Goal: Transaction & Acquisition: Purchase product/service

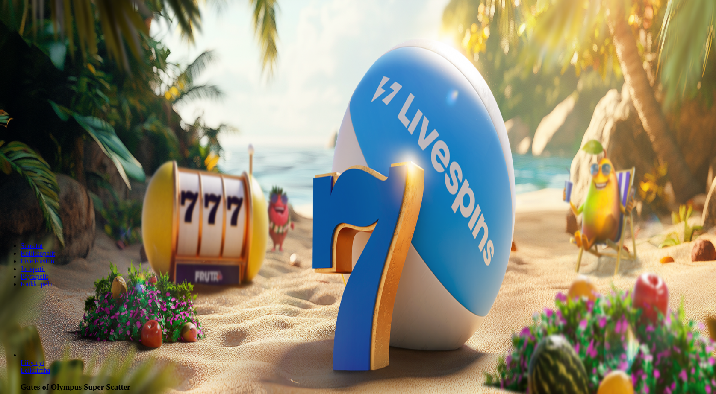
click at [52, 34] on span "Kirjaudu" at bounding box center [59, 31] width 21 height 6
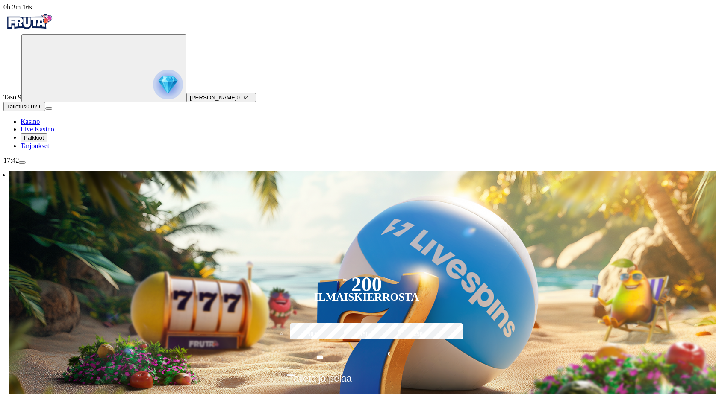
click at [45, 111] on button "Talletus 0.02 €" at bounding box center [24, 106] width 42 height 9
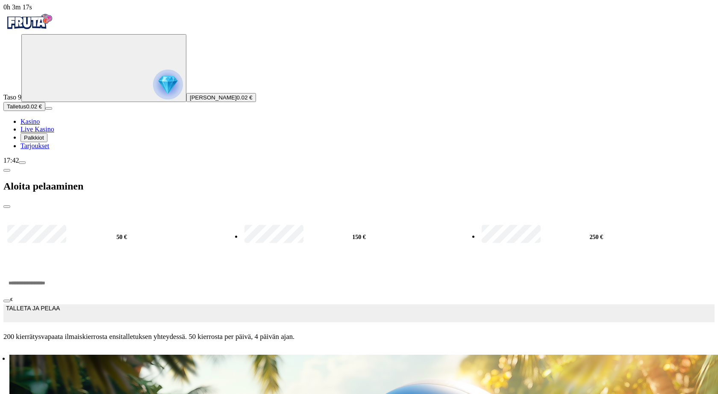
click at [61, 271] on input "***" at bounding box center [32, 284] width 58 height 26
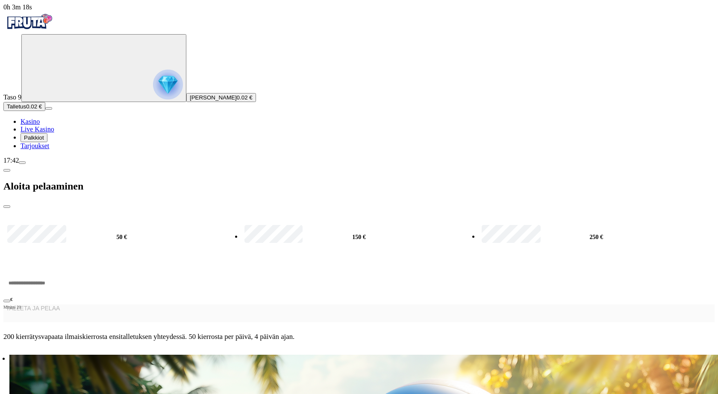
type input "*"
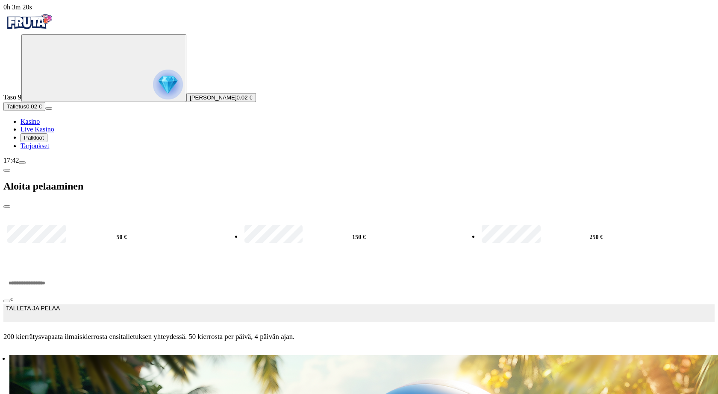
type input "***"
click at [60, 305] on span "TALLETA JA PELAA" at bounding box center [33, 313] width 54 height 17
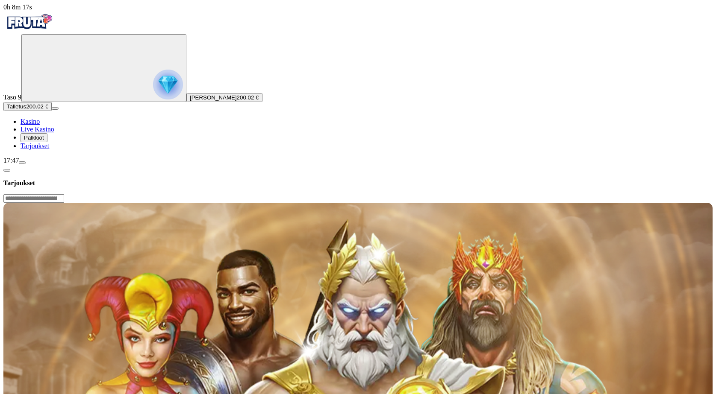
scroll to position [43, 0]
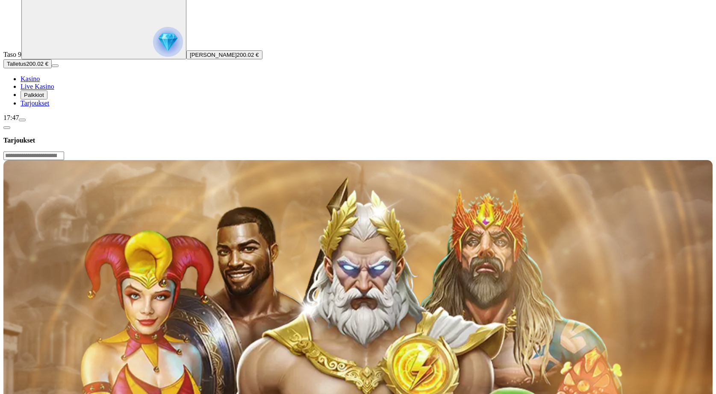
click at [44, 98] on span "Palkkiot" at bounding box center [34, 95] width 20 height 6
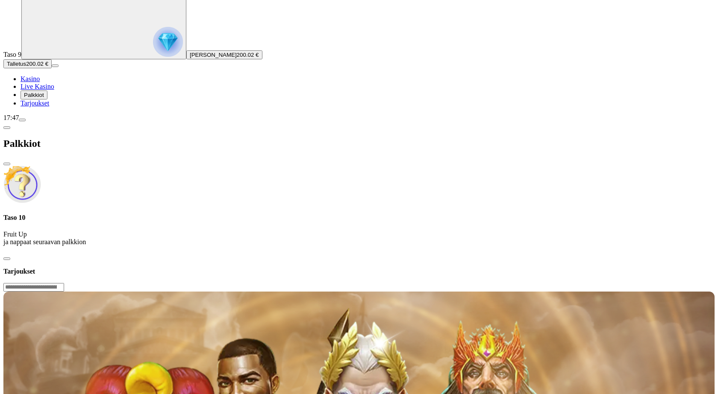
click at [41, 166] on img at bounding box center [22, 185] width 38 height 38
click at [44, 98] on span "Palkkiot" at bounding box center [34, 95] width 20 height 6
click at [44, 107] on span "Tarjoukset" at bounding box center [35, 103] width 29 height 7
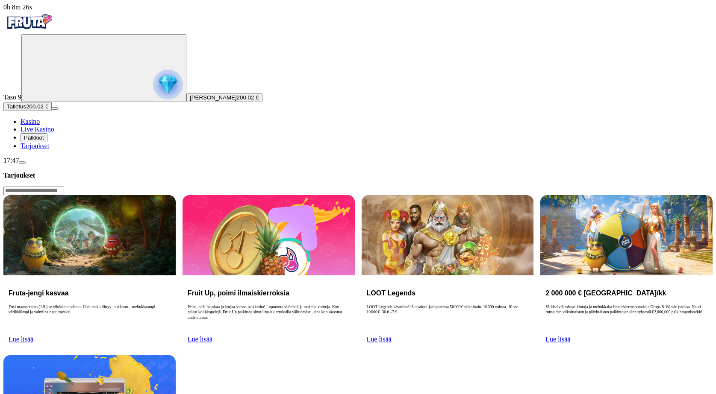
click at [40, 125] on span "Kasino" at bounding box center [30, 121] width 19 height 7
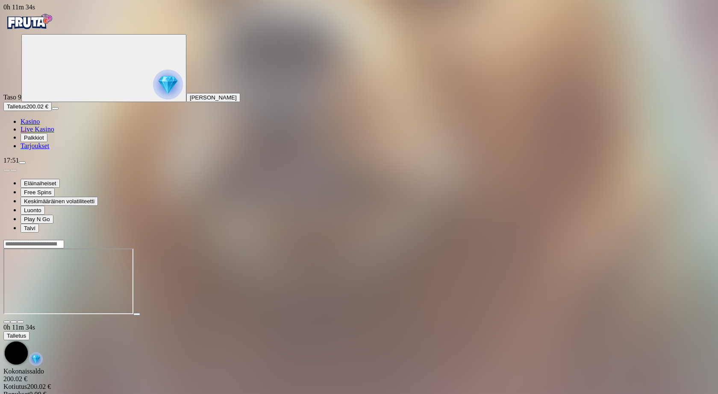
click at [7, 322] on span "close icon" at bounding box center [7, 322] width 0 height 0
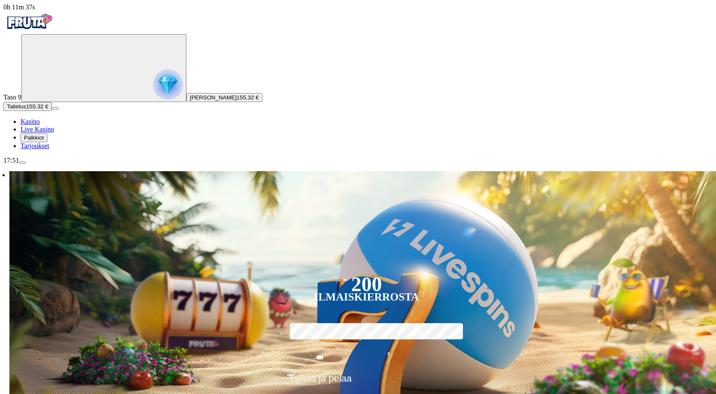
scroll to position [85, 0]
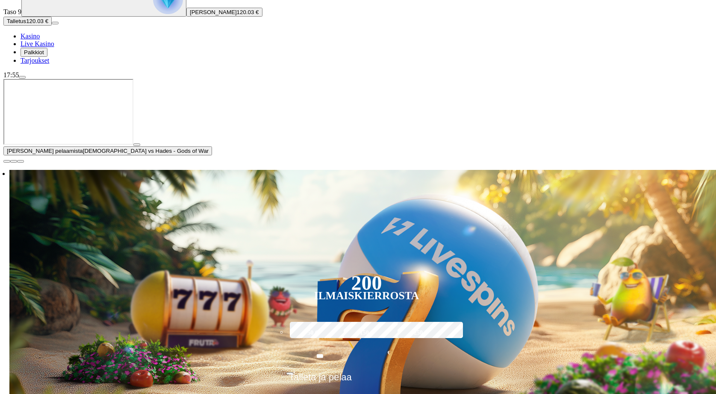
type input "*********"
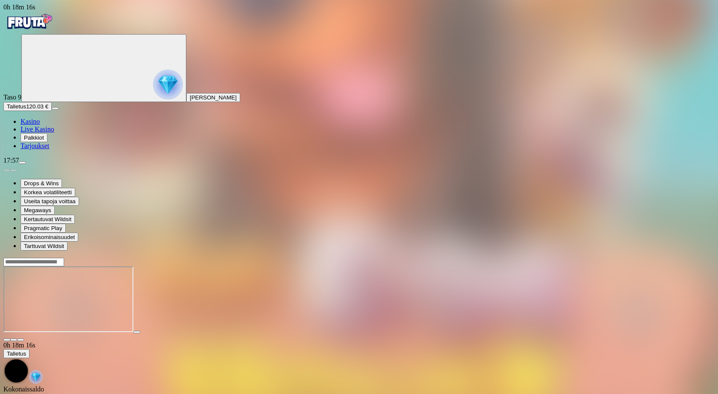
click at [10, 339] on button "button" at bounding box center [6, 340] width 7 height 3
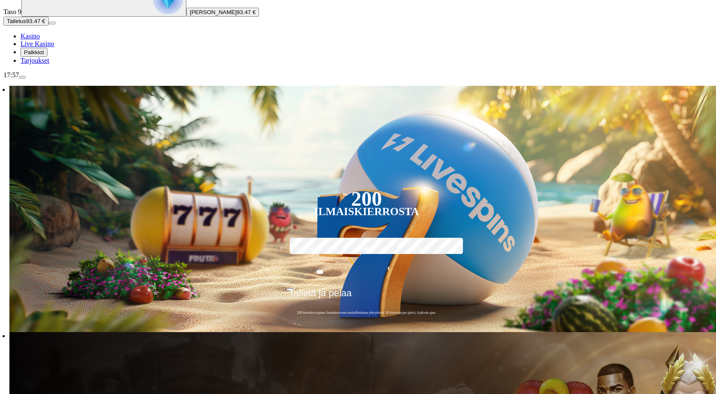
scroll to position [128, 0]
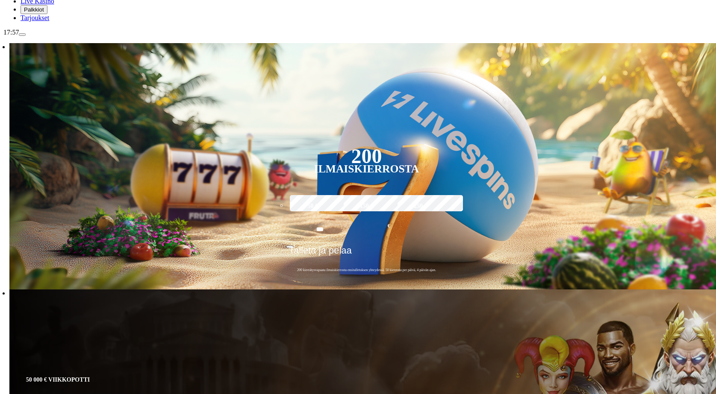
type input "*****"
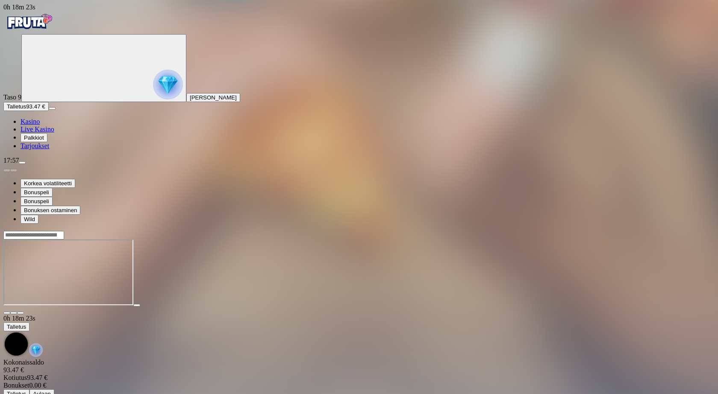
click at [21, 313] on span "fullscreen icon" at bounding box center [21, 313] width 0 height 0
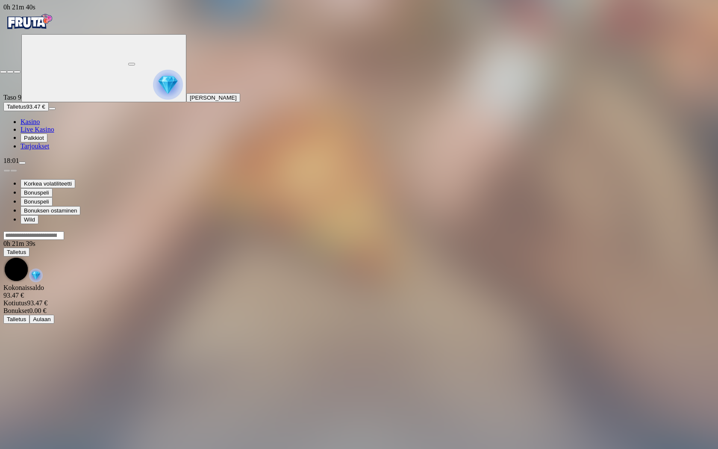
click at [3, 72] on span "close icon" at bounding box center [3, 72] width 0 height 0
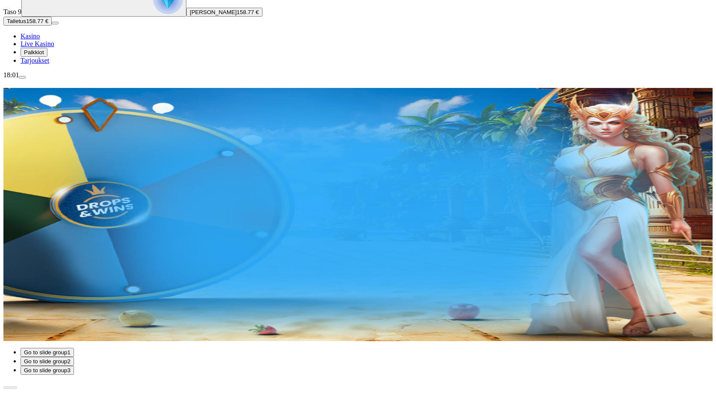
scroll to position [128, 0]
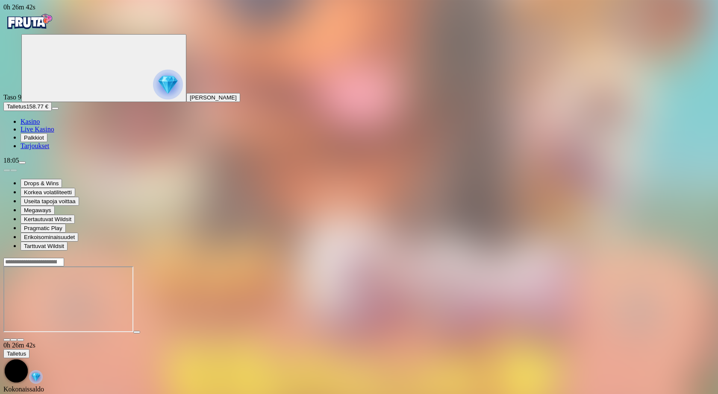
click at [7, 340] on span "close icon" at bounding box center [7, 340] width 0 height 0
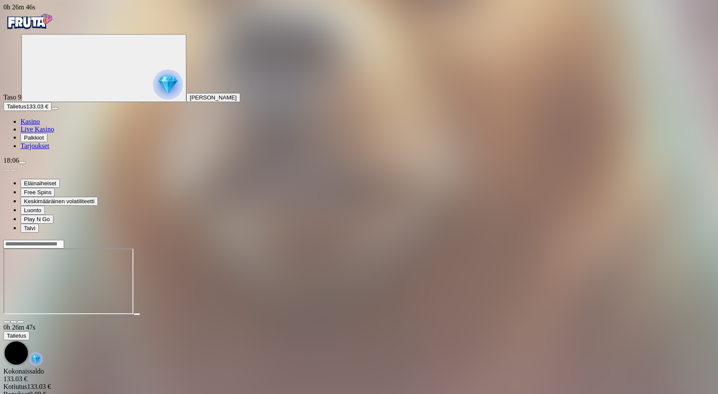
click at [21, 322] on span "fullscreen icon" at bounding box center [21, 322] width 0 height 0
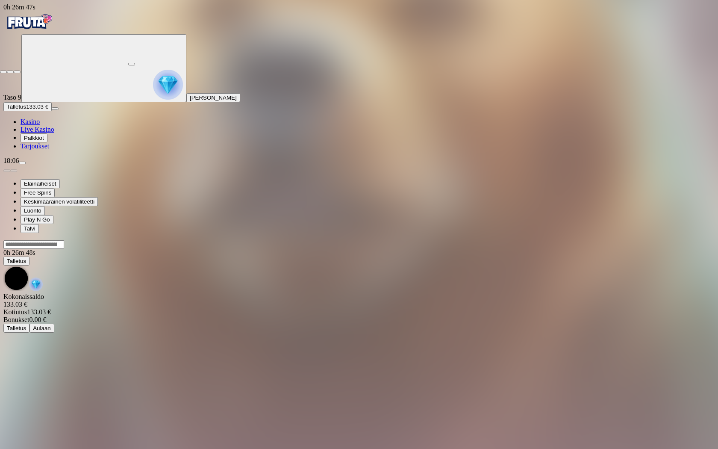
click at [17, 72] on span "fullscreen-exit icon" at bounding box center [17, 72] width 0 height 0
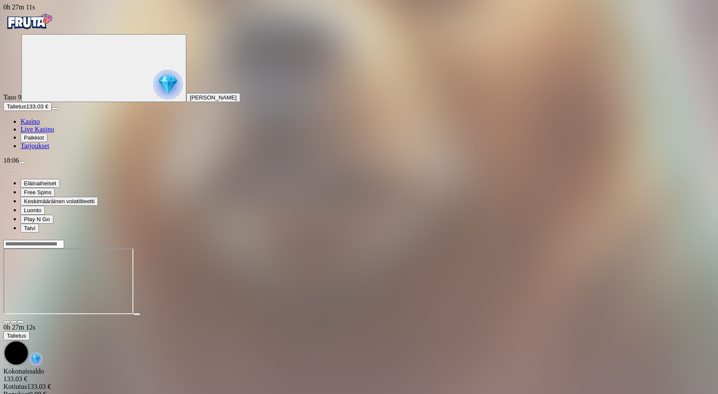
click at [7, 322] on span "close icon" at bounding box center [7, 322] width 0 height 0
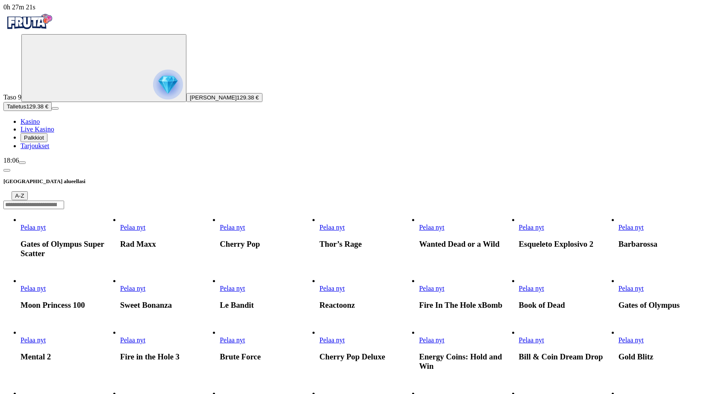
scroll to position [85, 0]
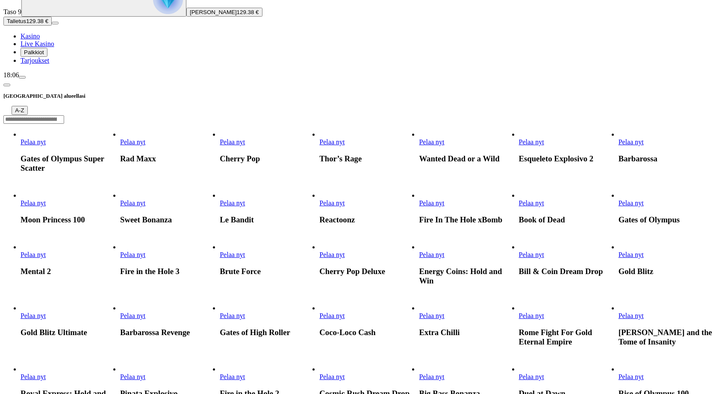
click at [46, 251] on span "Pelaa nyt" at bounding box center [33, 254] width 25 height 7
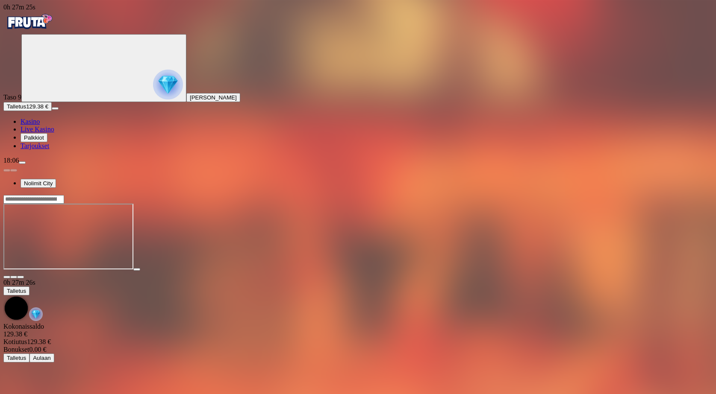
drag, startPoint x: 707, startPoint y: 76, endPoint x: 706, endPoint y: 112, distance: 36.8
click at [21, 277] on span "fullscreen icon" at bounding box center [21, 277] width 0 height 0
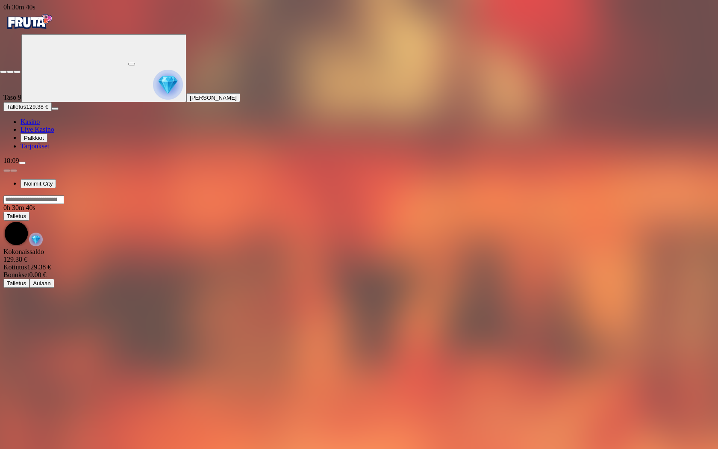
click at [3, 72] on span "close icon" at bounding box center [3, 72] width 0 height 0
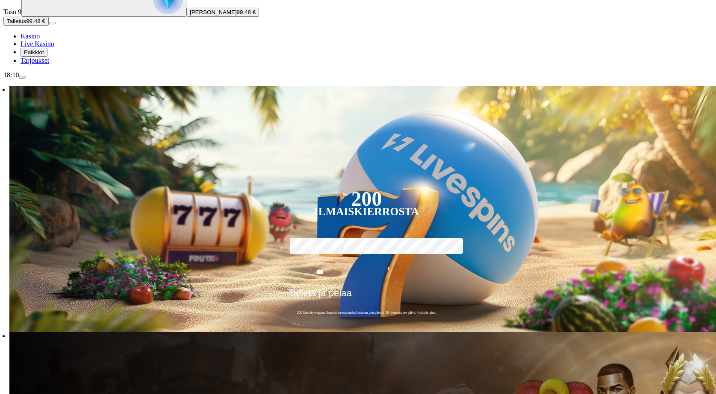
scroll to position [128, 0]
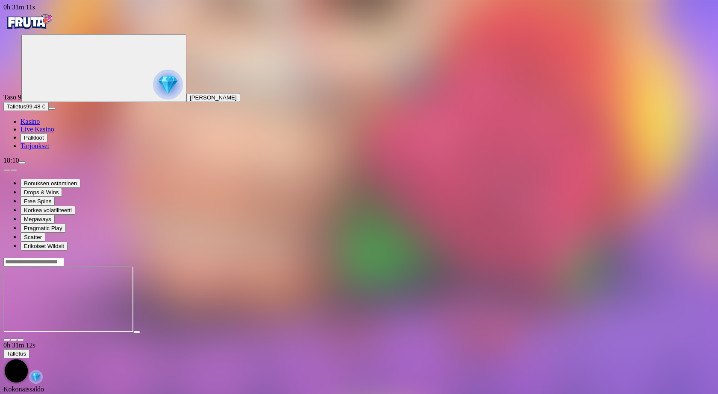
click at [21, 340] on span "fullscreen icon" at bounding box center [21, 340] width 0 height 0
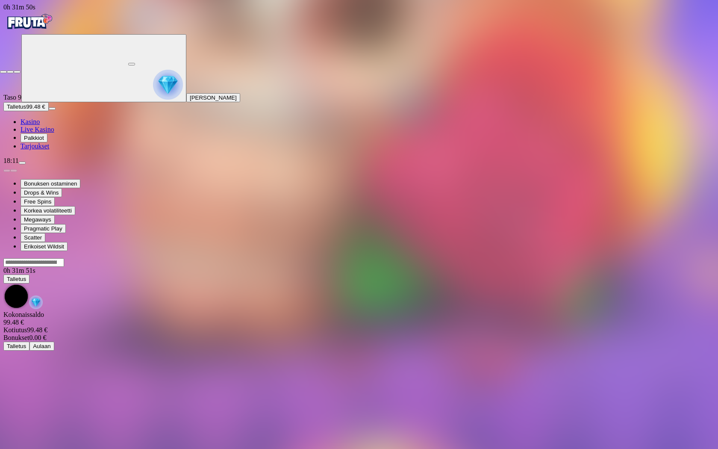
click at [3, 72] on span "close icon" at bounding box center [3, 72] width 0 height 0
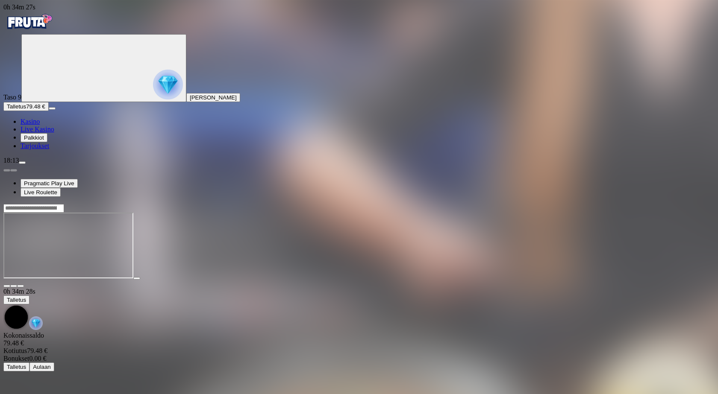
click at [26, 110] on span "Talletus" at bounding box center [16, 106] width 19 height 6
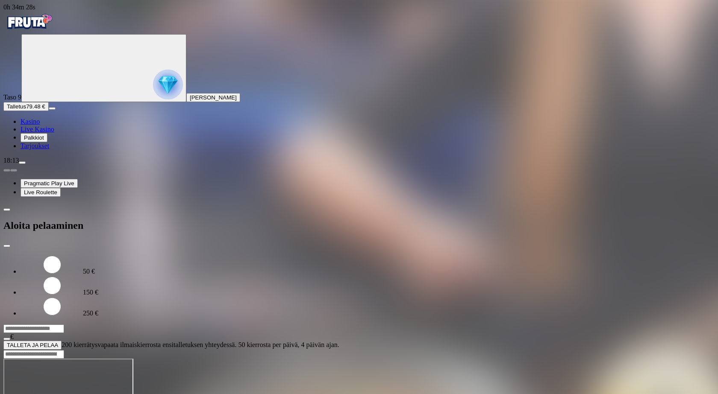
click at [64, 325] on input "***" at bounding box center [33, 329] width 61 height 9
type input "***"
click at [58, 342] on span "TALLETA JA PELAA" at bounding box center [32, 345] width 51 height 6
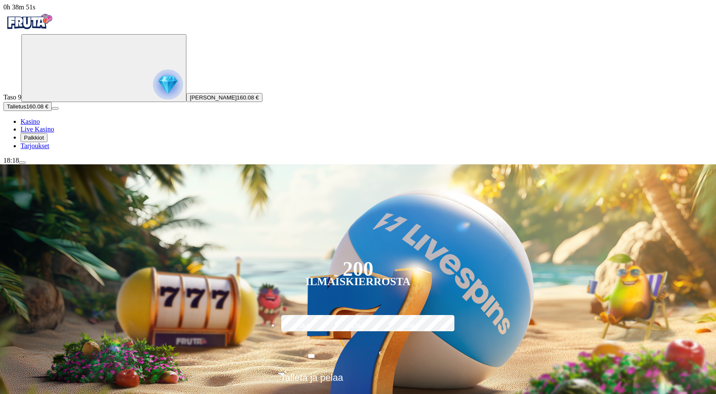
scroll to position [128, 0]
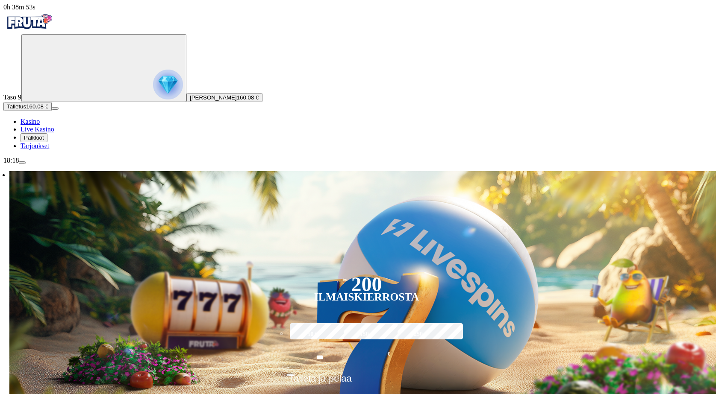
scroll to position [85, 0]
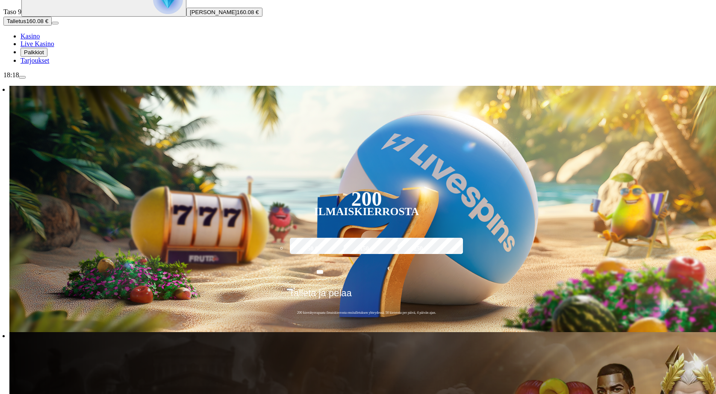
drag, startPoint x: 525, startPoint y: 221, endPoint x: 498, endPoint y: 224, distance: 27.6
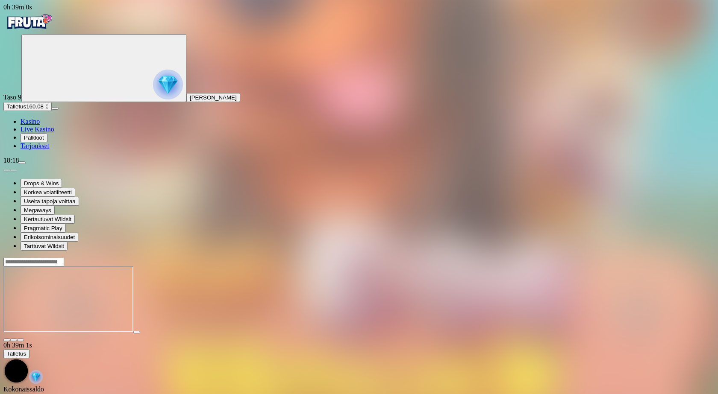
click at [21, 340] on span "fullscreen icon" at bounding box center [21, 340] width 0 height 0
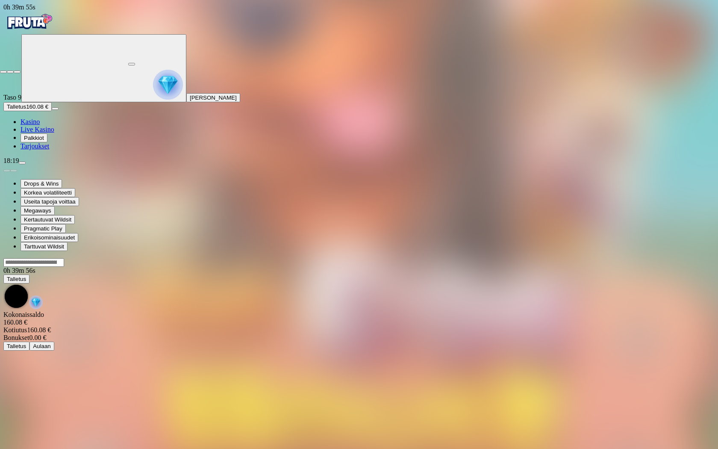
click at [17, 72] on span "fullscreen-exit icon" at bounding box center [17, 72] width 0 height 0
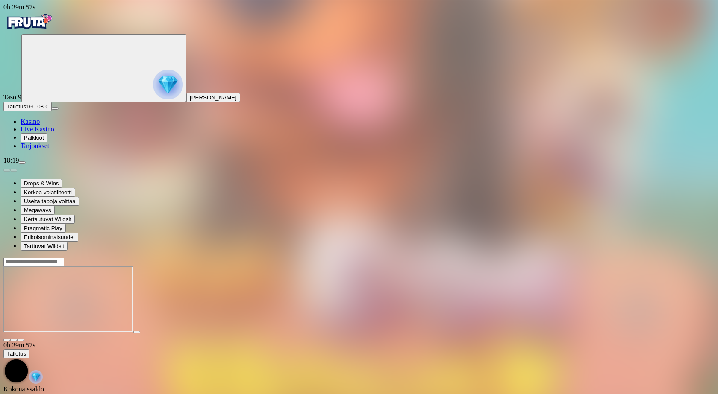
click at [7, 340] on span "close icon" at bounding box center [7, 340] width 0 height 0
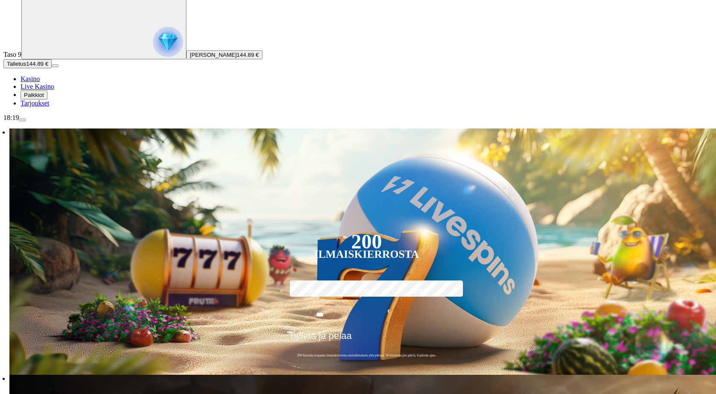
scroll to position [128, 0]
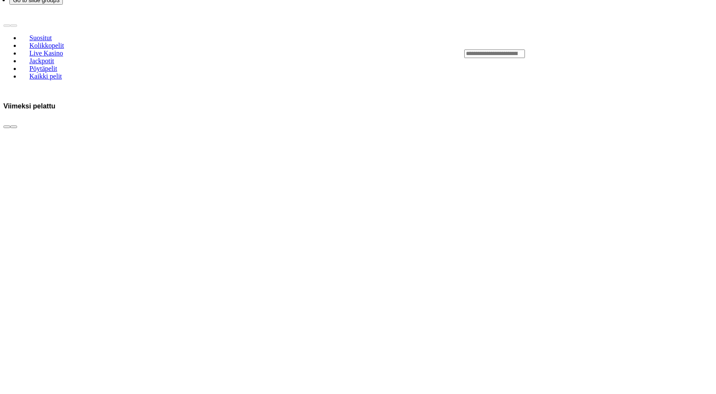
scroll to position [1154, 0]
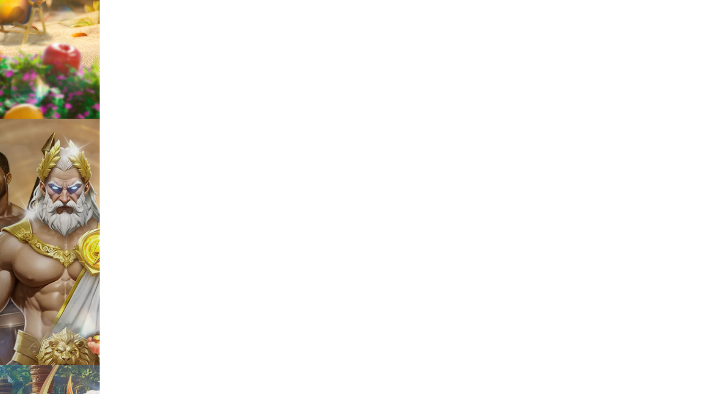
scroll to position [171, 0]
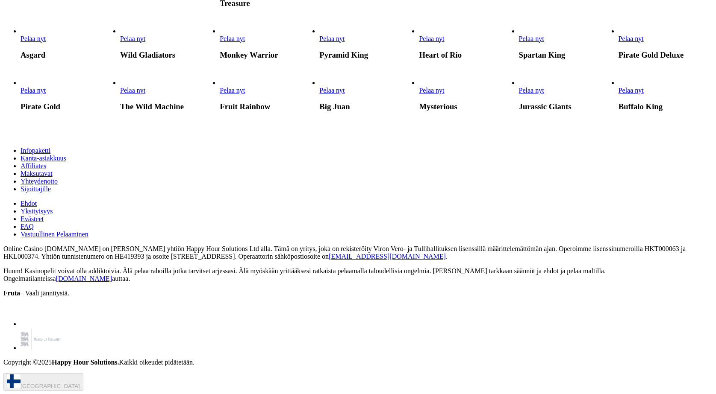
scroll to position [3034, 0]
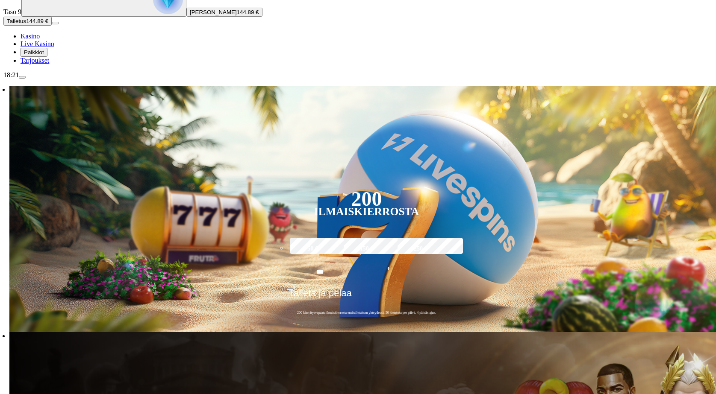
scroll to position [214, 0]
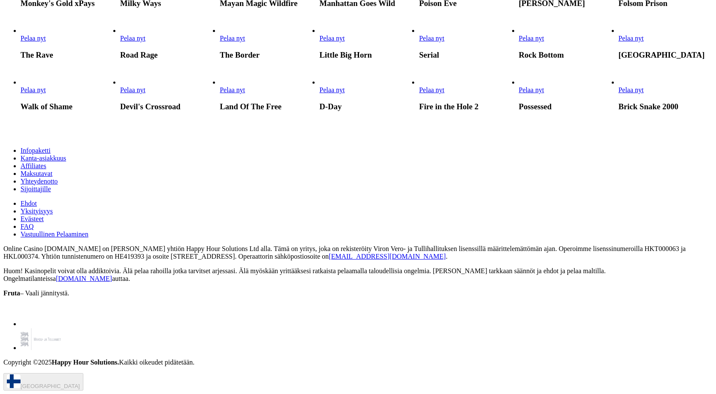
scroll to position [855, 0]
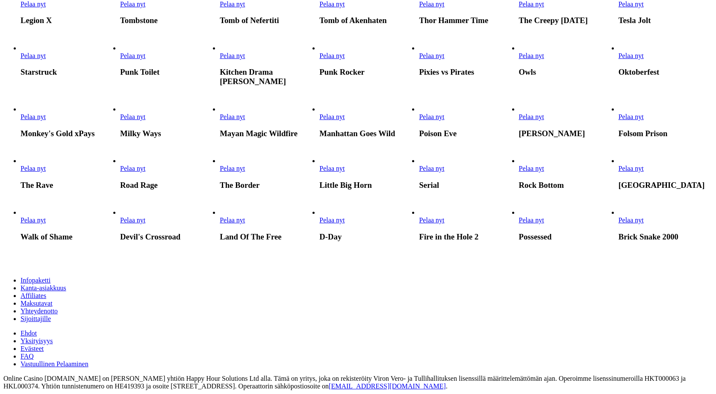
type input "****"
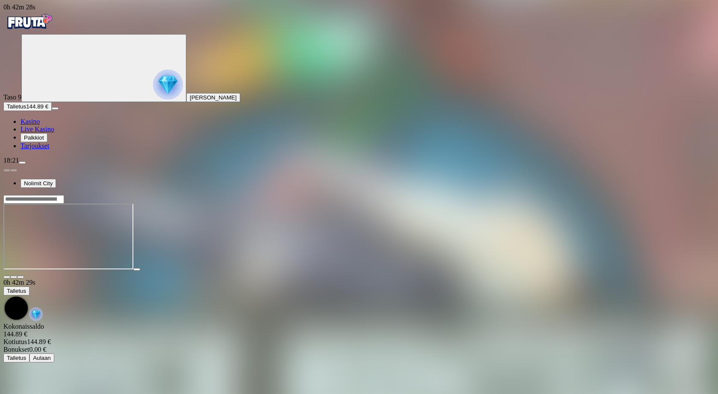
drag, startPoint x: 703, startPoint y: 74, endPoint x: 703, endPoint y: 111, distance: 36.8
click at [21, 277] on span "fullscreen icon" at bounding box center [21, 277] width 0 height 0
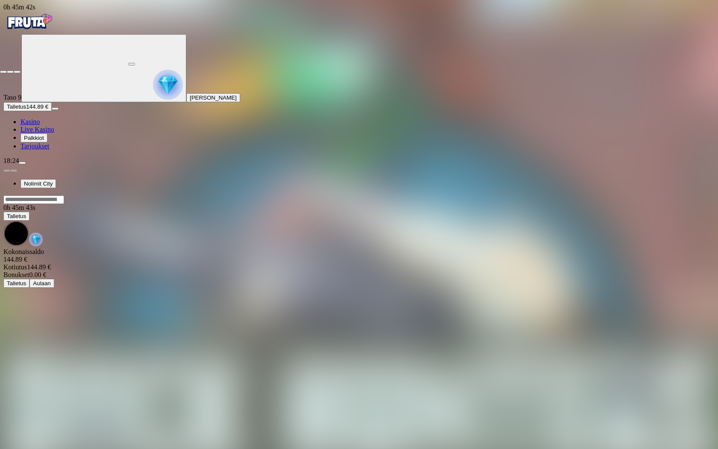
click at [3, 72] on span "close icon" at bounding box center [3, 72] width 0 height 0
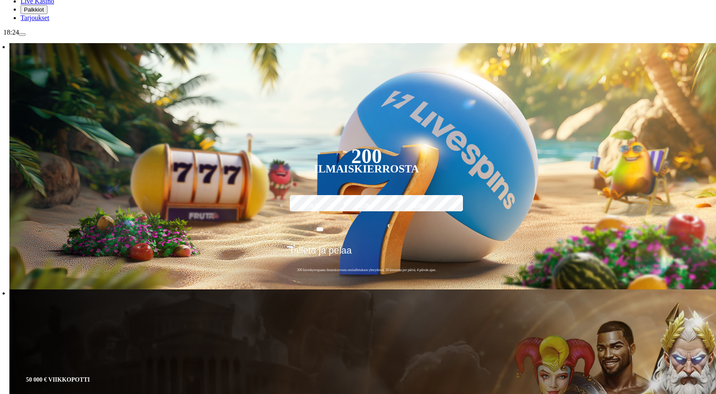
scroll to position [171, 0]
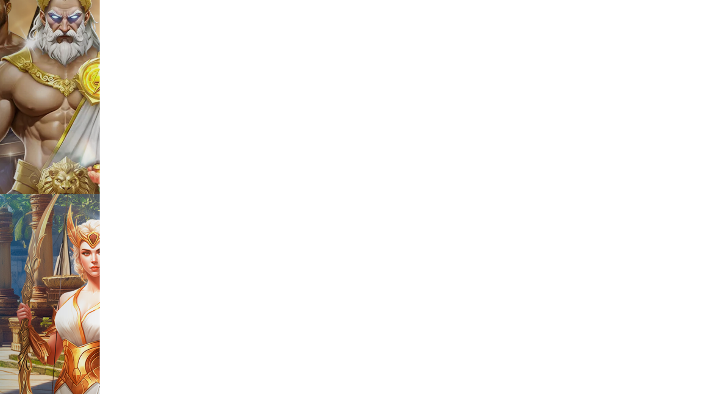
scroll to position [513, 0]
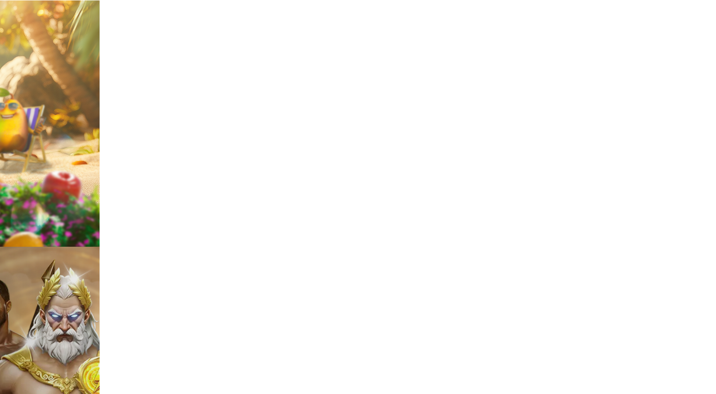
scroll to position [0, 0]
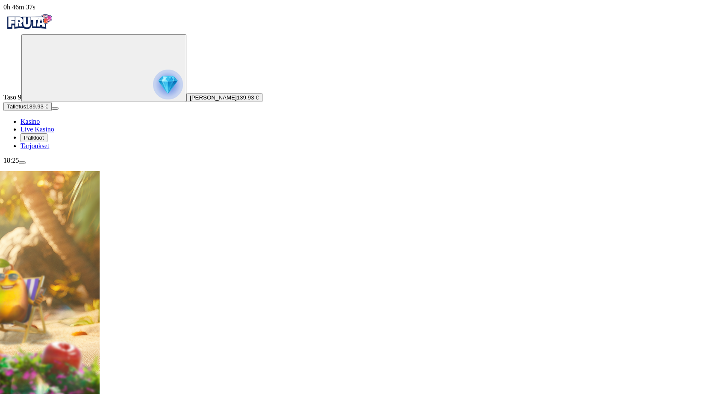
type input "*****"
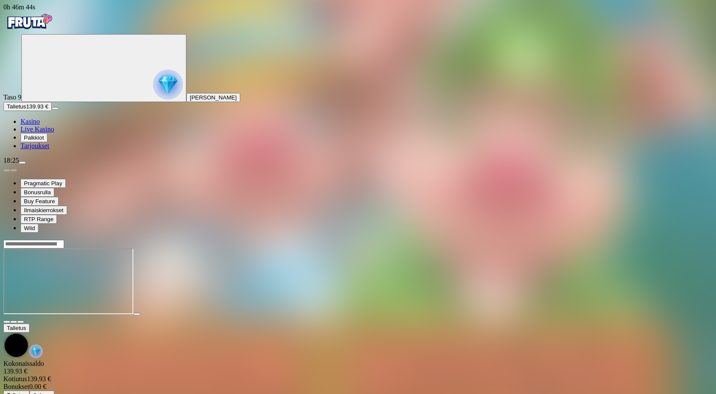
click at [21, 322] on span "fullscreen icon" at bounding box center [21, 322] width 0 height 0
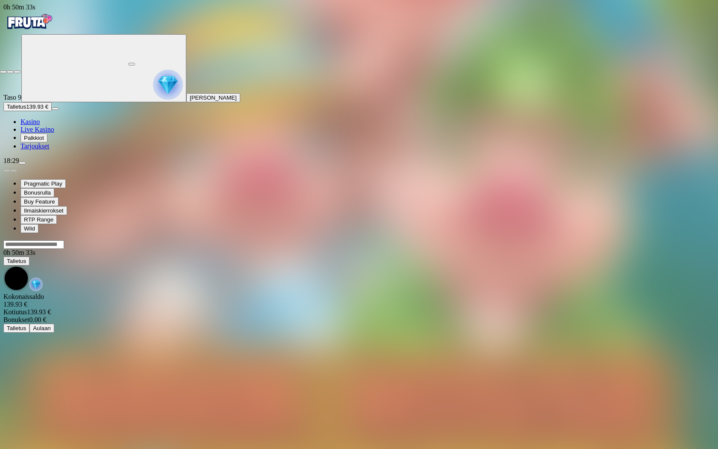
click at [3, 72] on span "close icon" at bounding box center [3, 72] width 0 height 0
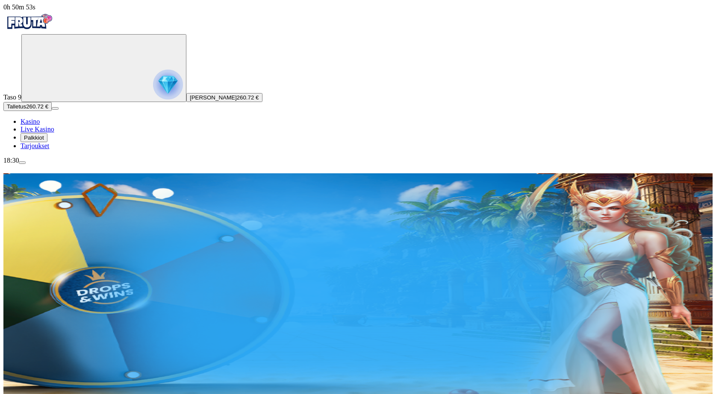
click at [22, 163] on span "menu icon" at bounding box center [22, 163] width 0 height 0
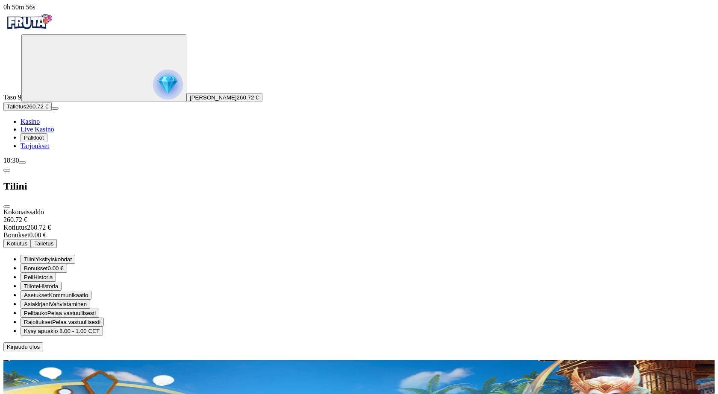
click at [27, 241] on span "Kotiutus" at bounding box center [17, 244] width 21 height 6
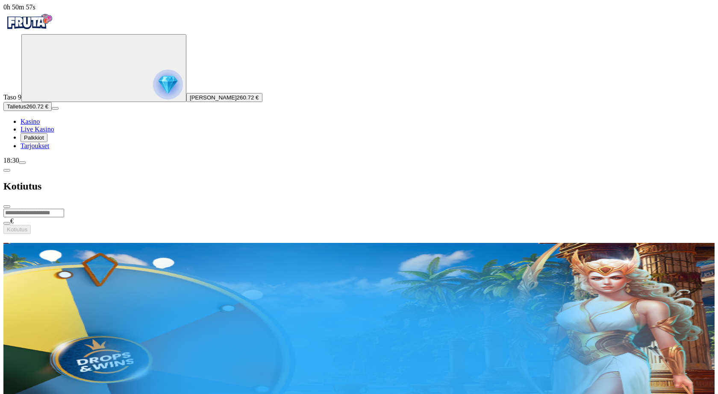
click at [64, 209] on input "number" at bounding box center [33, 213] width 61 height 9
type input "***"
click at [31, 225] on button "Kotiutus" at bounding box center [16, 229] width 27 height 9
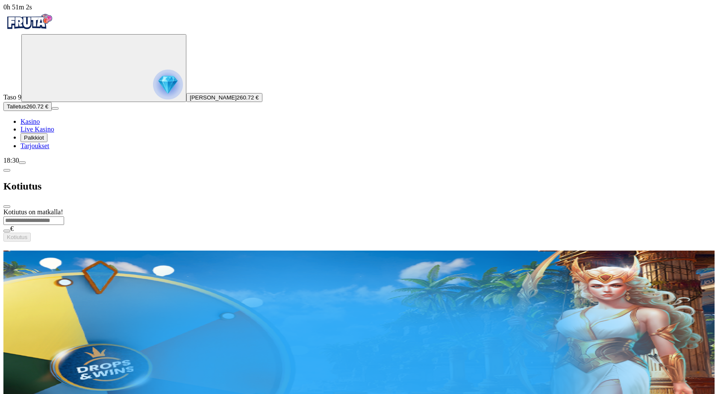
click at [7, 171] on span "chevron-left icon" at bounding box center [7, 171] width 0 height 0
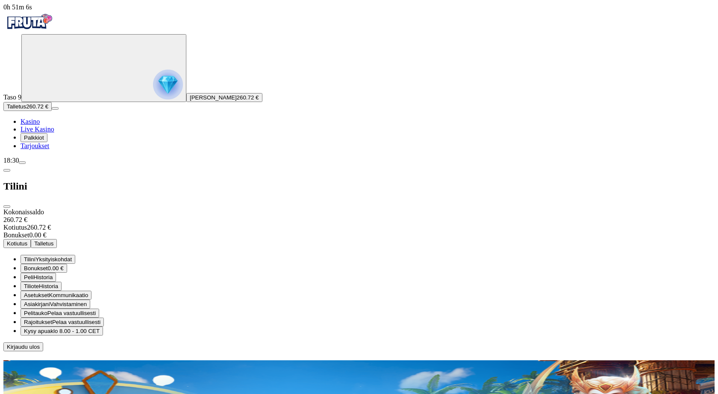
click at [7, 207] on span "close icon" at bounding box center [7, 207] width 0 height 0
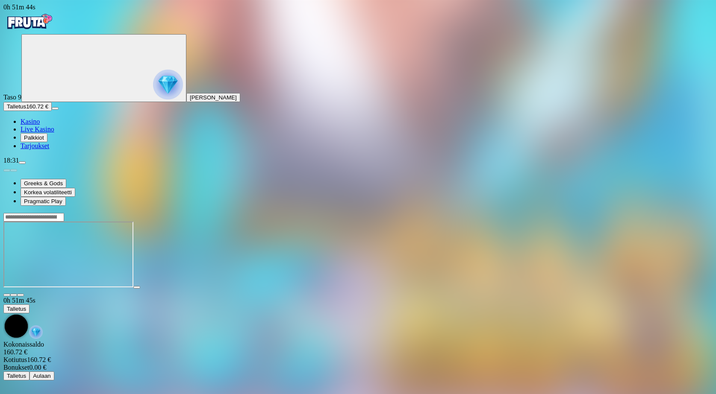
click at [21, 295] on span "fullscreen icon" at bounding box center [21, 295] width 0 height 0
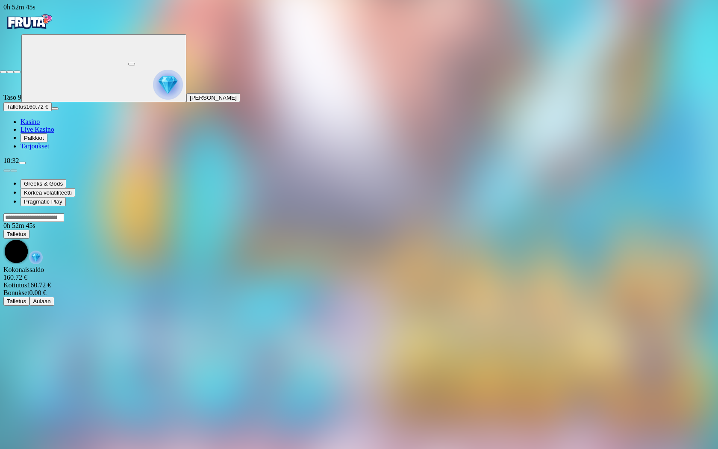
click at [3, 72] on span "close icon" at bounding box center [3, 72] width 0 height 0
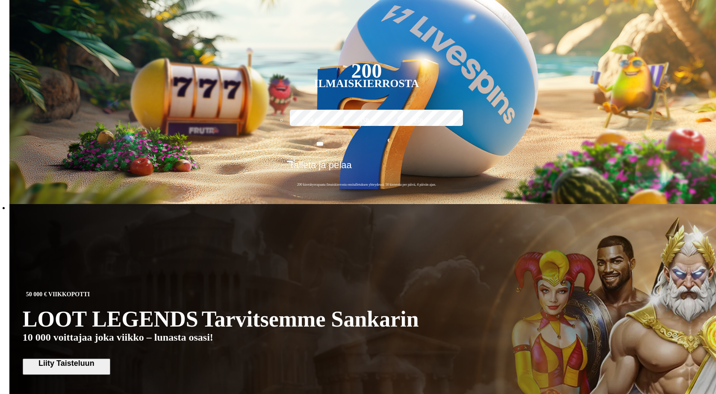
scroll to position [256, 0]
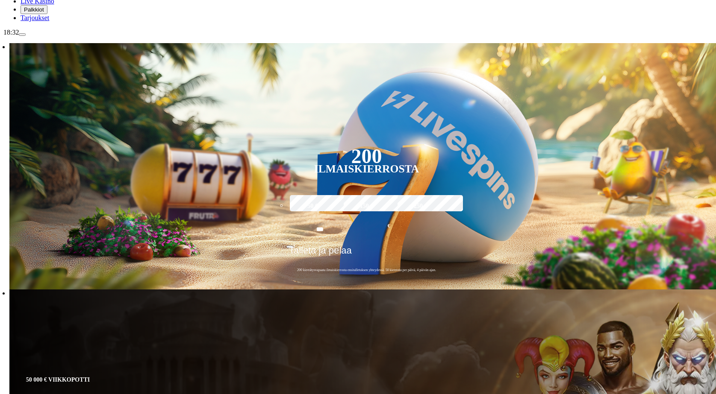
scroll to position [171, 0]
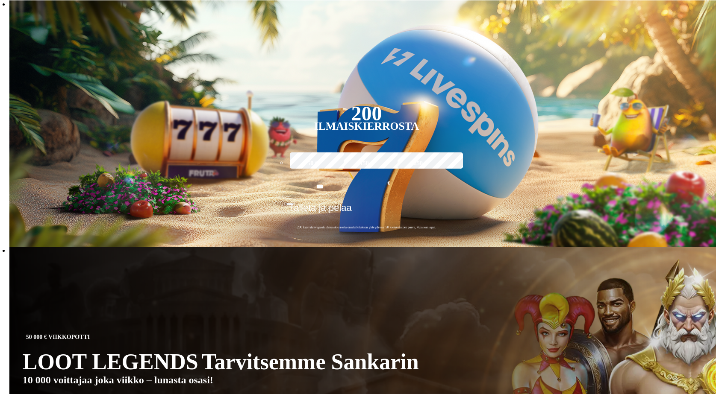
type input "****"
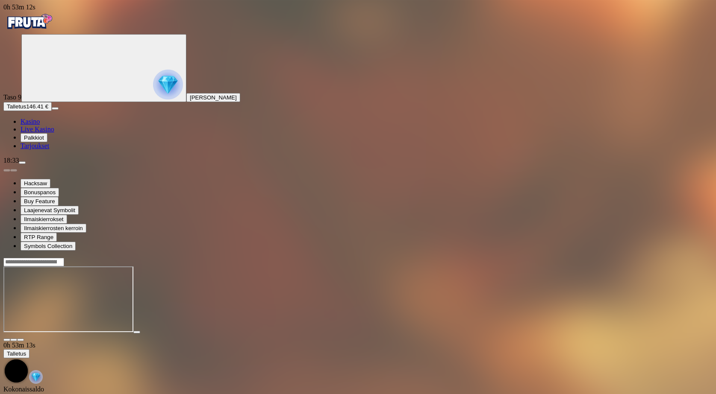
drag, startPoint x: 709, startPoint y: 77, endPoint x: 708, endPoint y: 113, distance: 35.9
click at [21, 340] on span "fullscreen icon" at bounding box center [21, 340] width 0 height 0
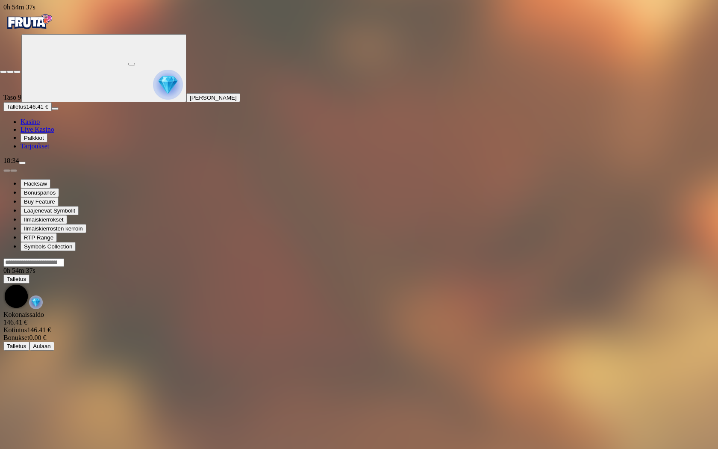
click at [3, 72] on span "close icon" at bounding box center [3, 72] width 0 height 0
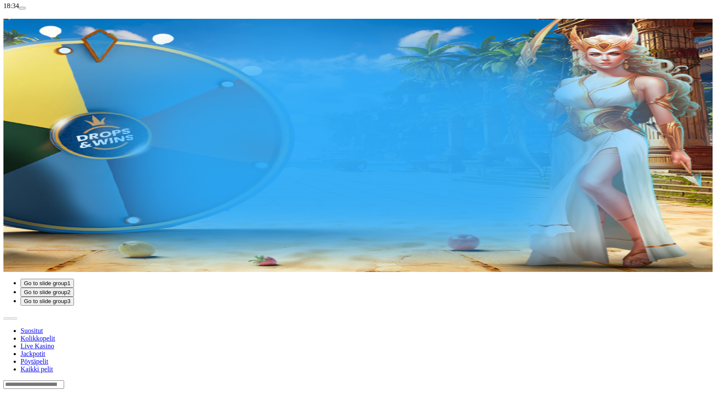
scroll to position [147, 0]
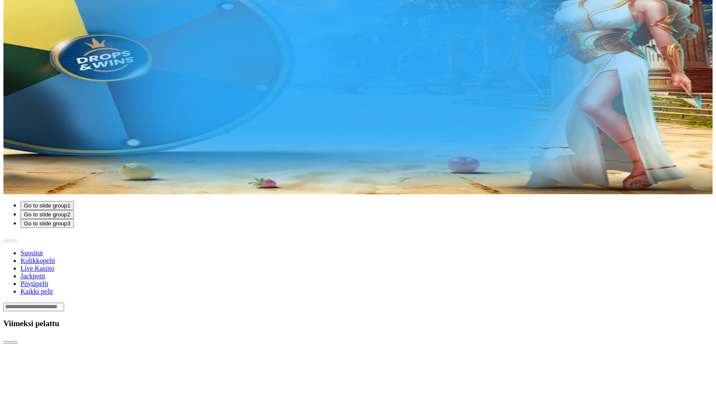
scroll to position [104, 0]
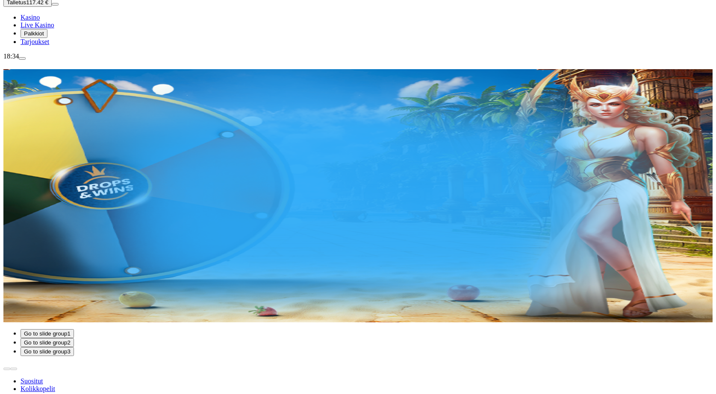
type input "****"
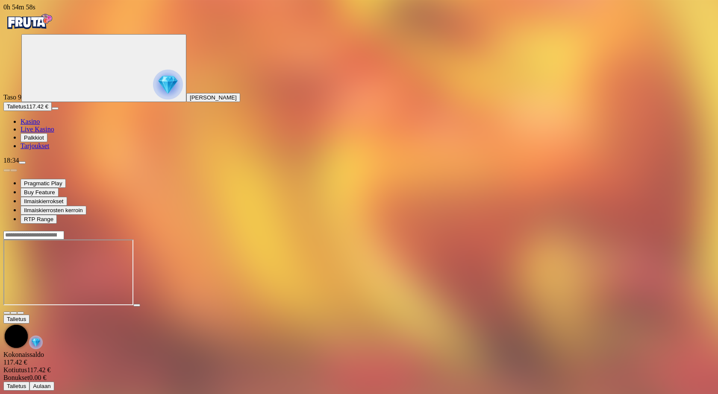
click at [21, 313] on span "fullscreen icon" at bounding box center [21, 313] width 0 height 0
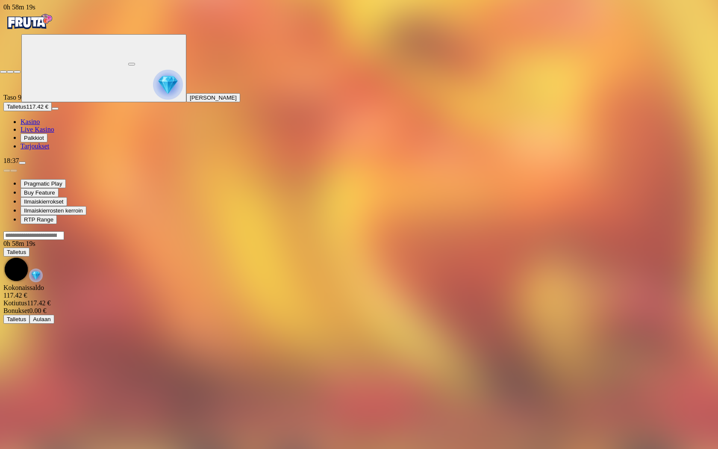
click at [3, 72] on span "close icon" at bounding box center [3, 72] width 0 height 0
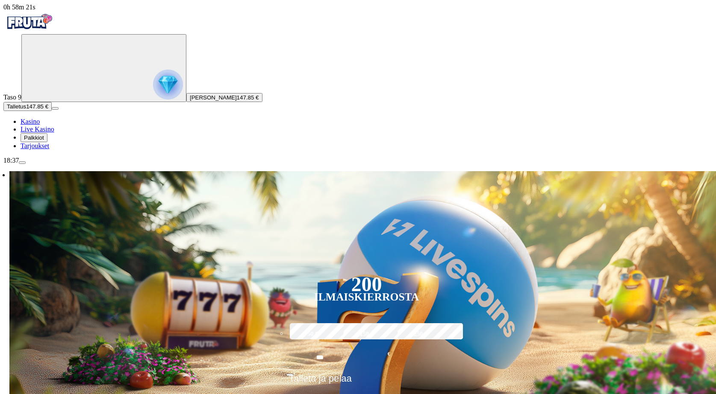
type input "****"
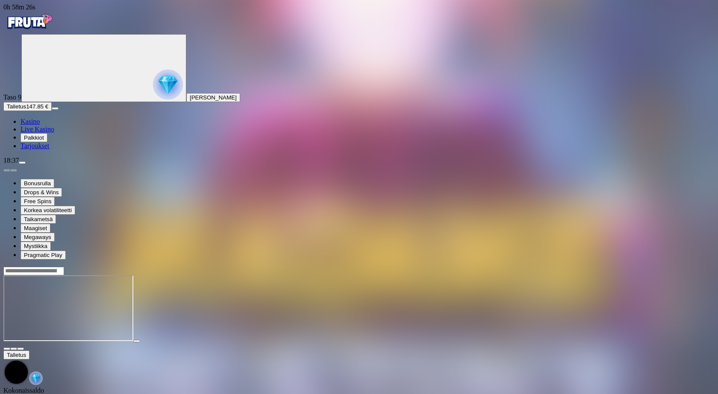
click at [24, 348] on button "button" at bounding box center [20, 349] width 7 height 3
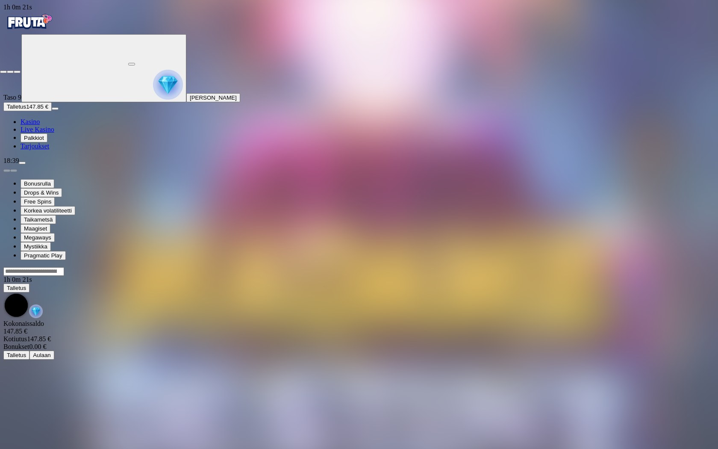
click at [3, 72] on span "close icon" at bounding box center [3, 72] width 0 height 0
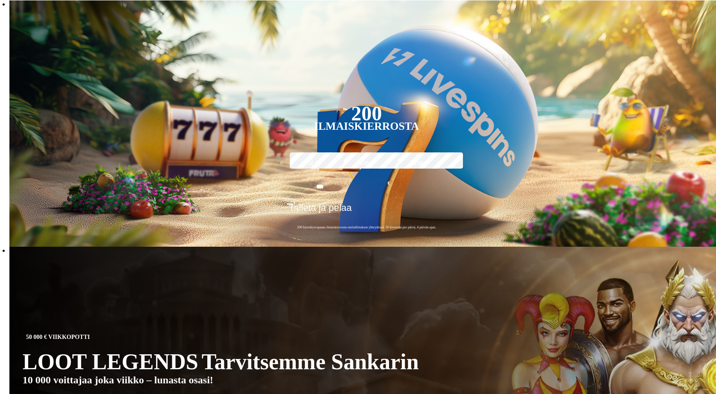
scroll to position [342, 0]
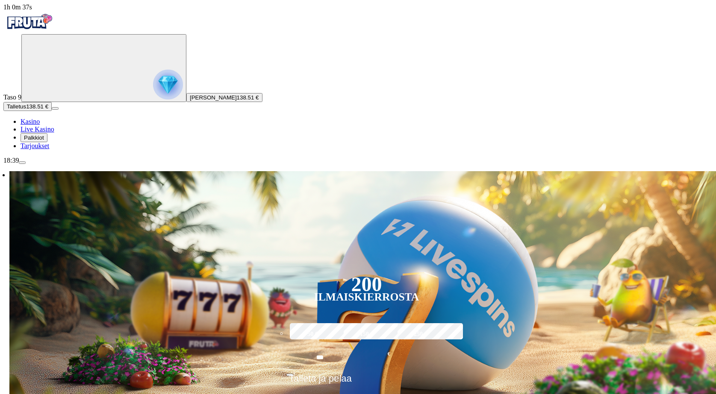
scroll to position [128, 0]
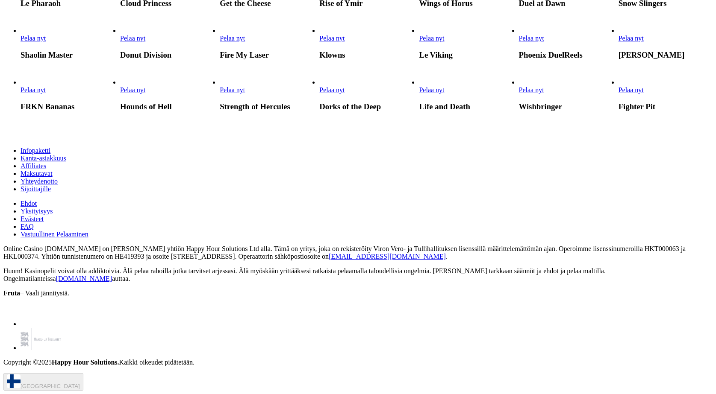
scroll to position [1880, 0]
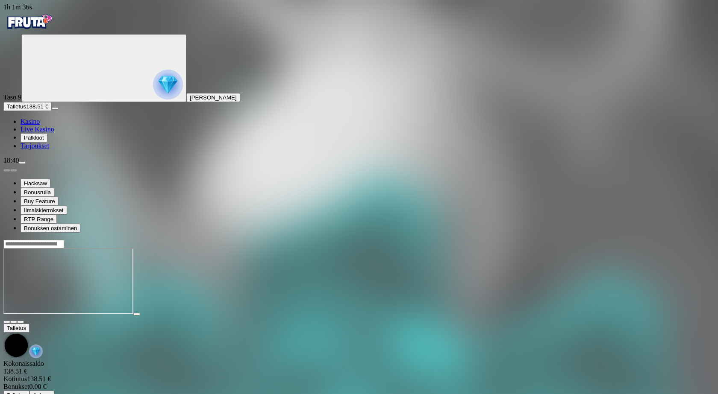
click at [21, 322] on span "fullscreen icon" at bounding box center [21, 322] width 0 height 0
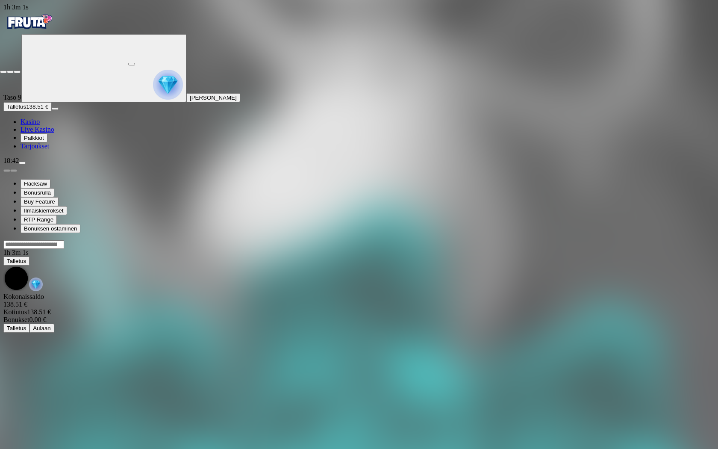
drag, startPoint x: 707, startPoint y: 8, endPoint x: 702, endPoint y: 9, distance: 5.8
click at [3, 72] on span "close icon" at bounding box center [3, 72] width 0 height 0
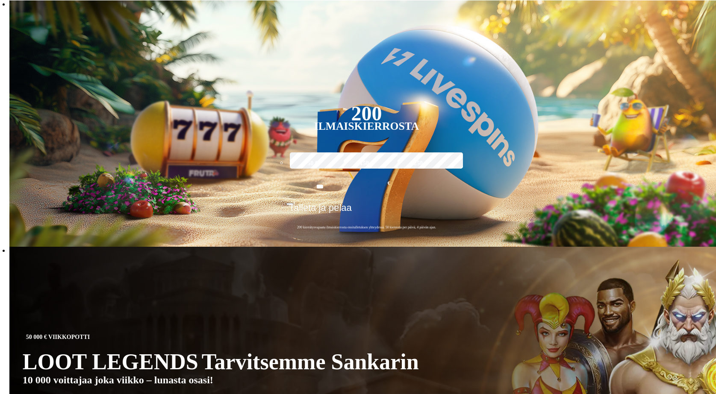
scroll to position [214, 0]
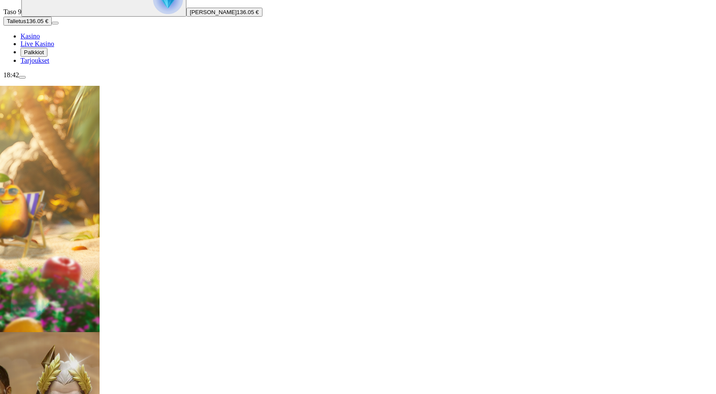
scroll to position [0, 0]
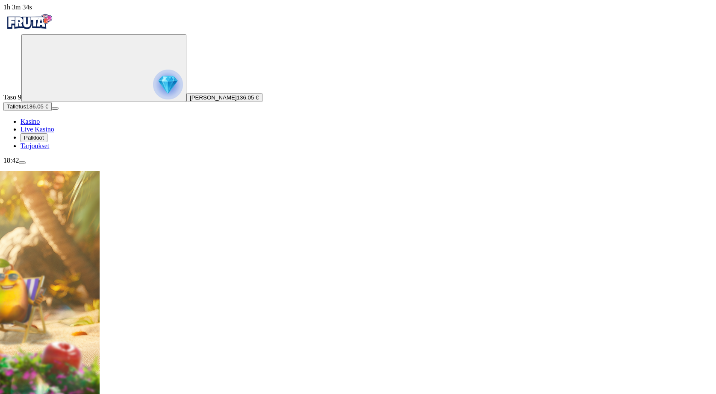
type input "********"
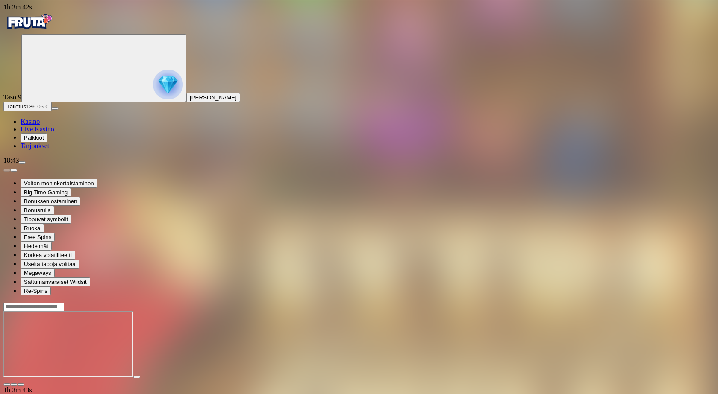
click at [21, 385] on span "fullscreen icon" at bounding box center [21, 385] width 0 height 0
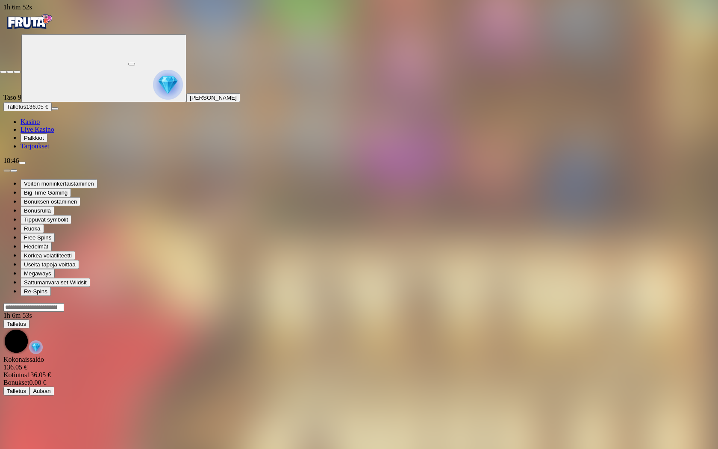
click at [3, 72] on span "close icon" at bounding box center [3, 72] width 0 height 0
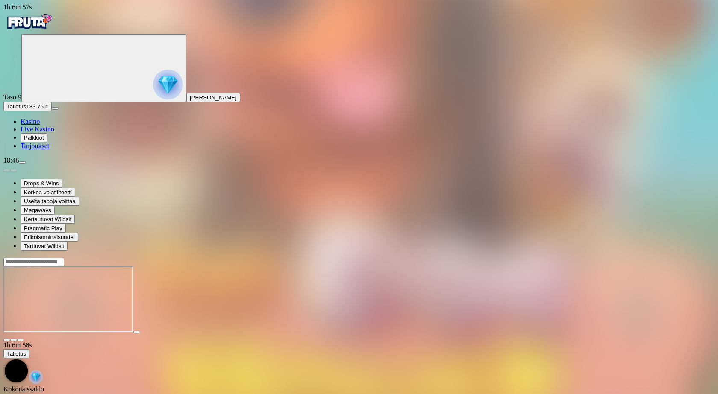
click at [21, 340] on span "fullscreen icon" at bounding box center [21, 340] width 0 height 0
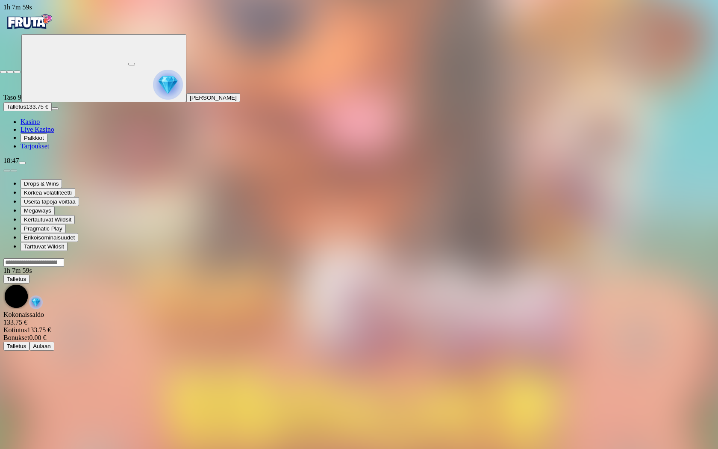
click at [3, 72] on span "close icon" at bounding box center [3, 72] width 0 height 0
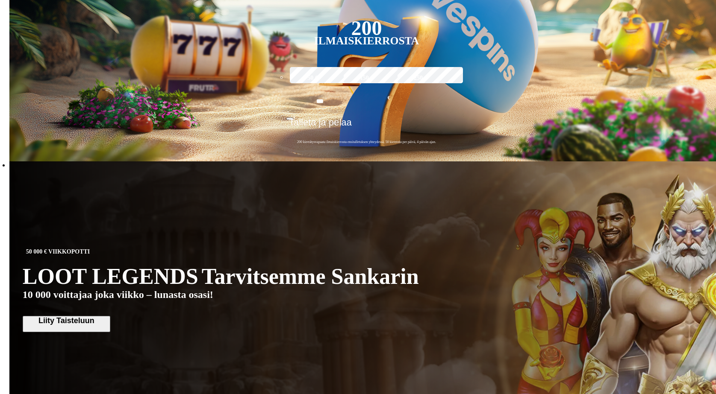
scroll to position [128, 0]
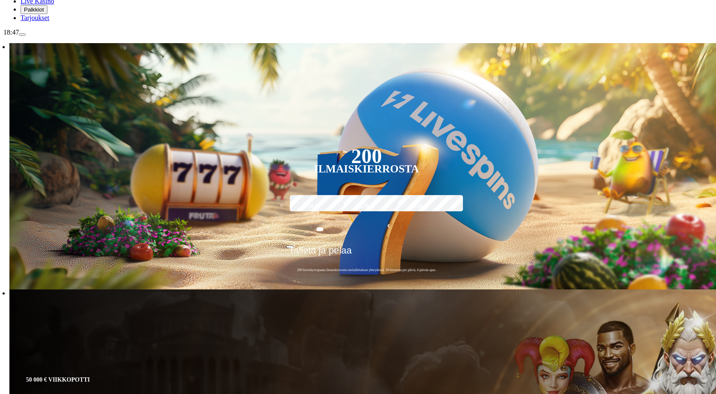
type input "*****"
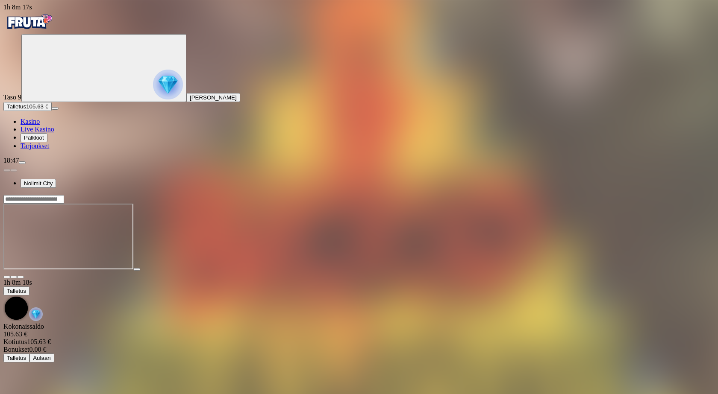
click at [24, 276] on button "button" at bounding box center [20, 277] width 7 height 3
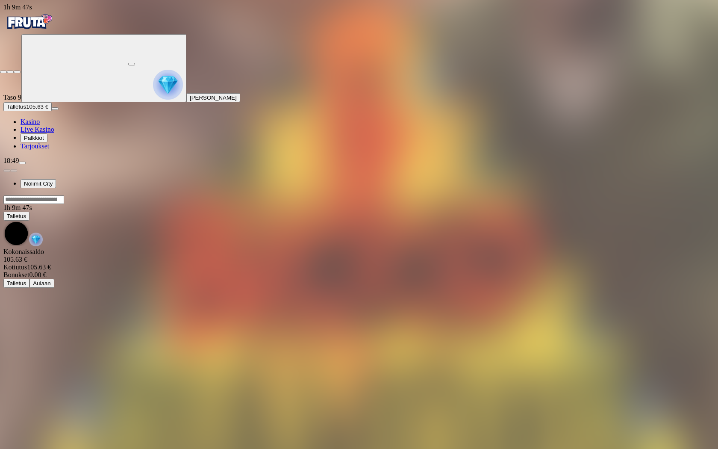
click at [3, 72] on span "close icon" at bounding box center [3, 72] width 0 height 0
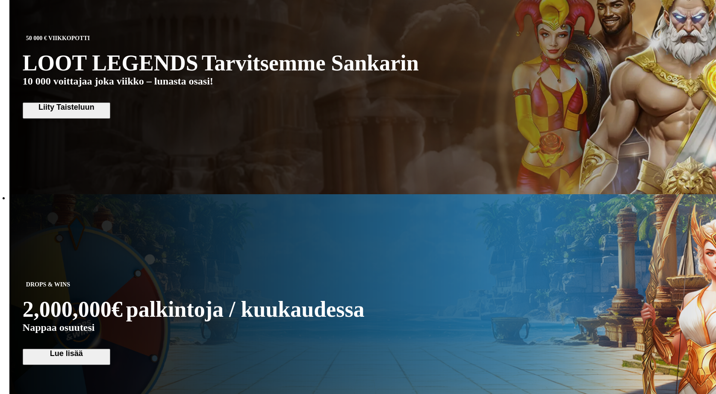
scroll to position [556, 0]
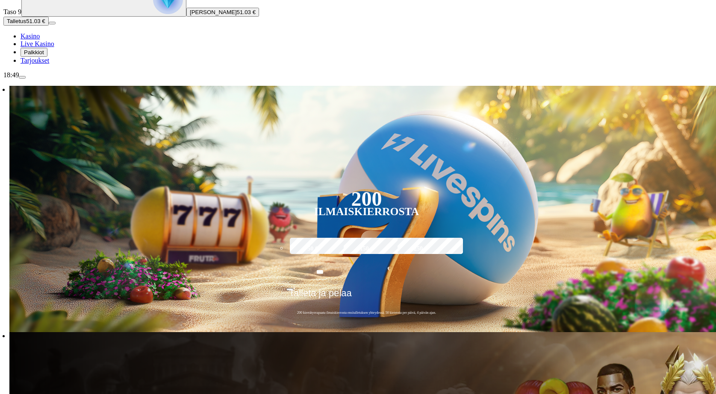
scroll to position [0, 0]
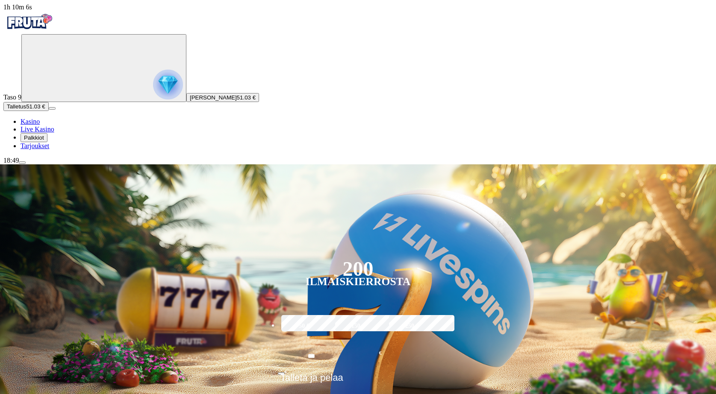
click at [40, 125] on span "Kasino" at bounding box center [30, 121] width 19 height 7
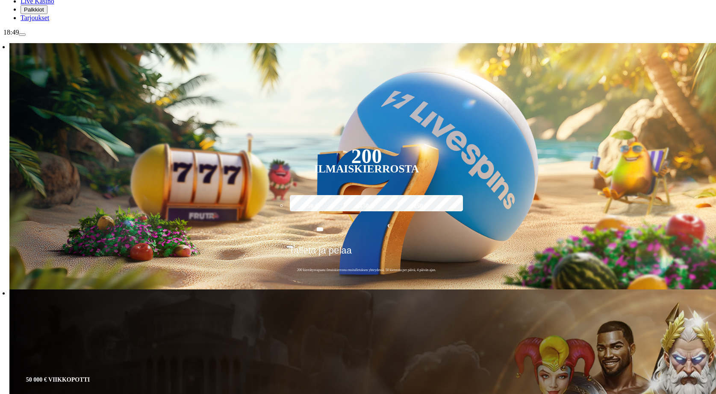
scroll to position [171, 0]
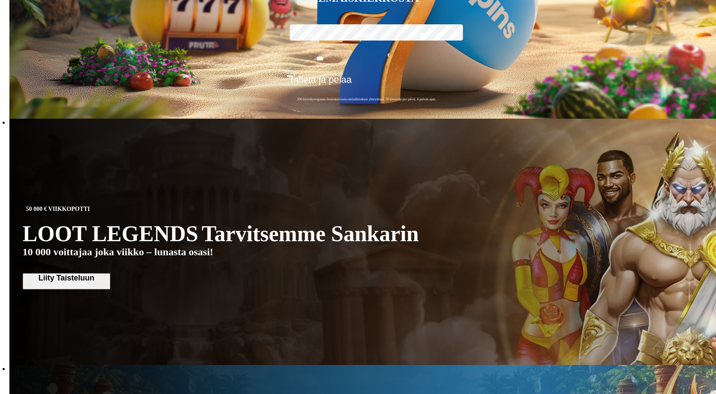
drag, startPoint x: 686, startPoint y: 254, endPoint x: 680, endPoint y: 253, distance: 6.0
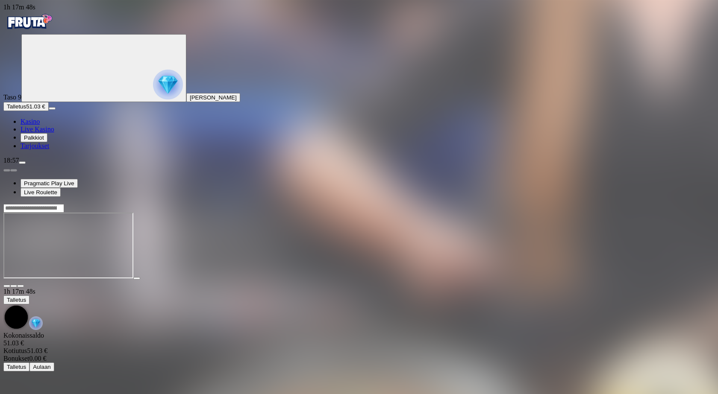
click at [21, 286] on span "fullscreen icon" at bounding box center [21, 286] width 0 height 0
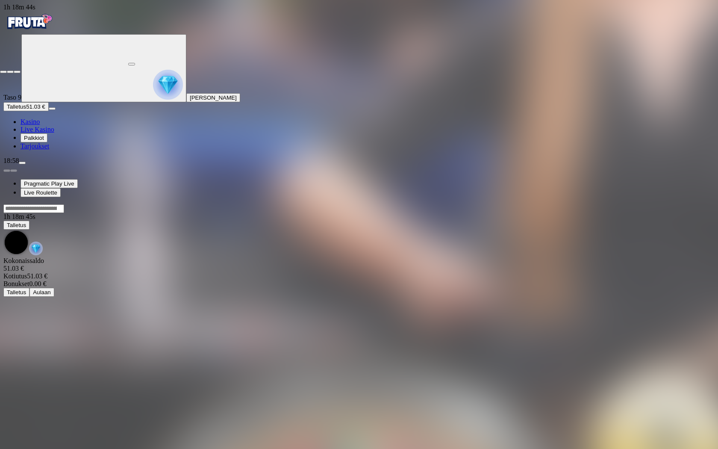
click at [3, 72] on span "close icon" at bounding box center [3, 72] width 0 height 0
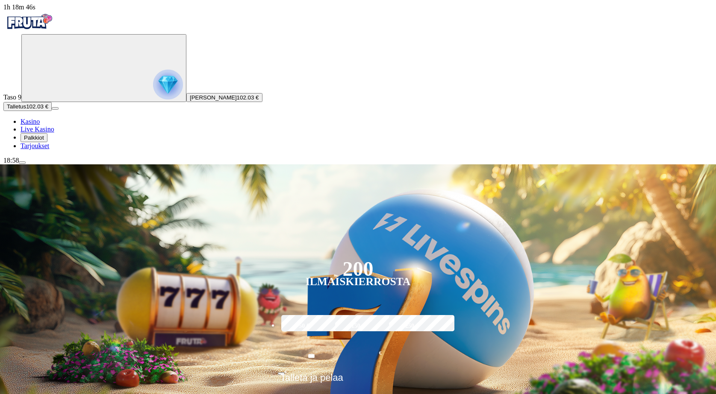
click at [52, 22] on img "Primary" at bounding box center [28, 21] width 51 height 21
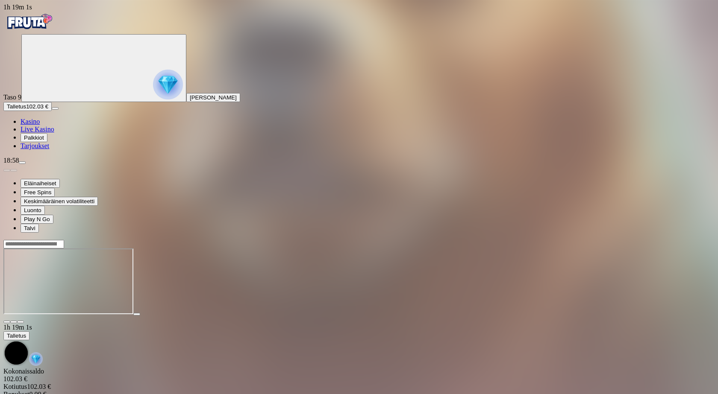
click at [21, 322] on span "fullscreen icon" at bounding box center [21, 322] width 0 height 0
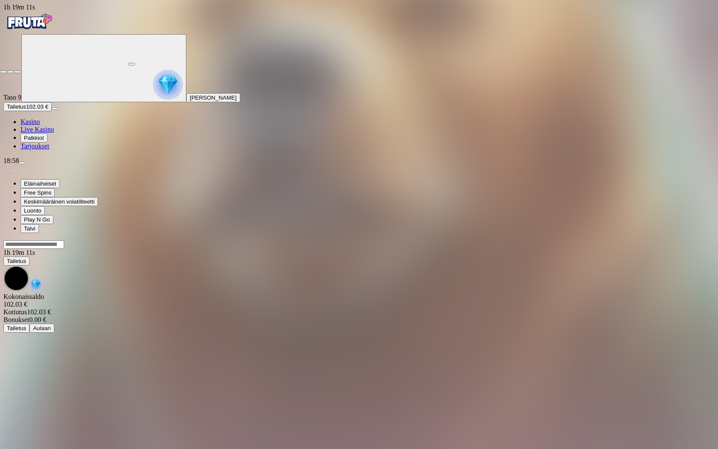
click at [3, 72] on span "close icon" at bounding box center [3, 72] width 0 height 0
